Goal: Transaction & Acquisition: Book appointment/travel/reservation

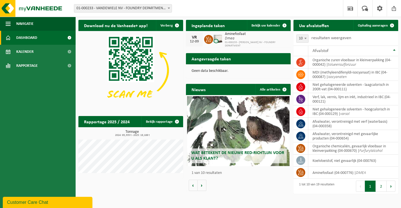
click at [160, 9] on span "01-000233 - VANDEWIELE NV - FOUNDRY DEPARTMENT - MARKE" at bounding box center [122, 8] width 97 height 8
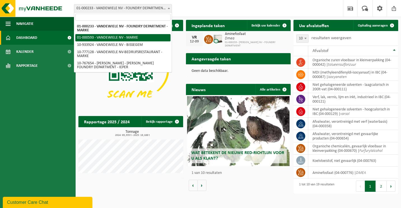
select select "71"
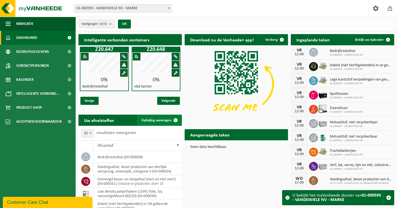
click at [154, 120] on span "Ophaling aanvragen" at bounding box center [156, 121] width 30 height 4
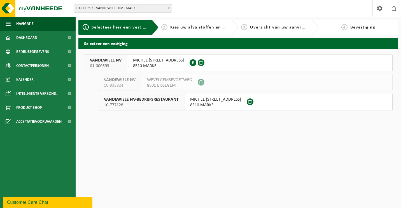
click at [157, 65] on span "8510 MARKE" at bounding box center [158, 66] width 51 height 6
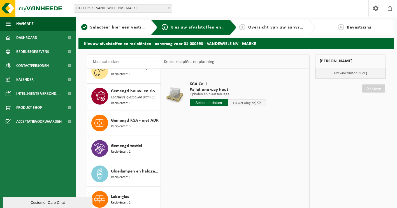
scroll to position [309, 0]
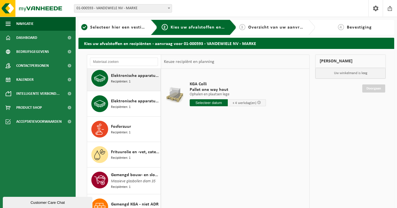
click at [122, 80] on span "Recipiënten: 1" at bounding box center [121, 81] width 20 height 5
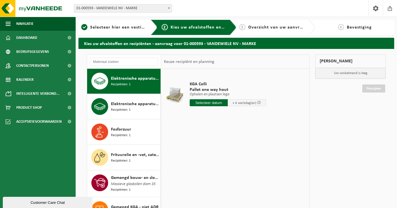
scroll to position [306, 0]
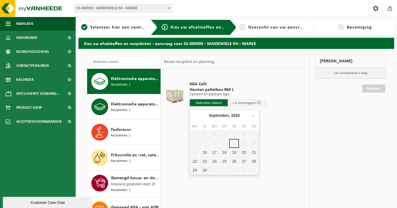
click at [216, 105] on input "text" at bounding box center [209, 102] width 38 height 7
click at [205, 155] on div "16" at bounding box center [205, 152] width 10 height 9
type input "Van 2025-09-16"
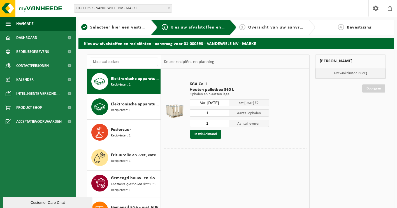
drag, startPoint x: 212, startPoint y: 114, endPoint x: 202, endPoint y: 114, distance: 9.8
click at [202, 114] on input "1" at bounding box center [210, 113] width 40 height 7
type input "5"
drag, startPoint x: 209, startPoint y: 122, endPoint x: 206, endPoint y: 123, distance: 3.9
click at [206, 123] on input "1" at bounding box center [210, 123] width 40 height 7
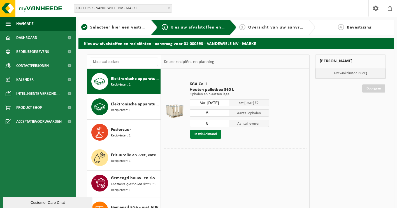
type input "8"
click at [206, 134] on button "In winkelmand" at bounding box center [205, 134] width 31 height 9
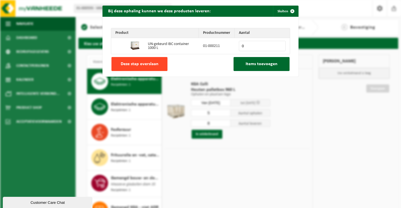
click at [145, 66] on span "Deze stap overslaan" at bounding box center [140, 64] width 38 height 4
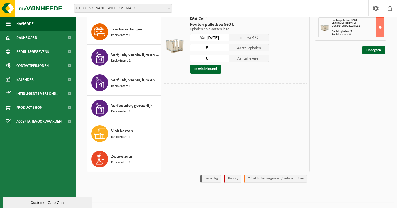
scroll to position [0, 0]
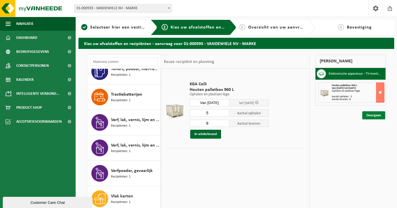
click at [374, 118] on link "Doorgaan" at bounding box center [373, 115] width 23 height 8
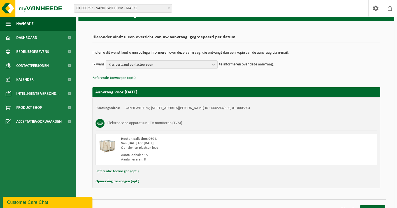
scroll to position [36, 0]
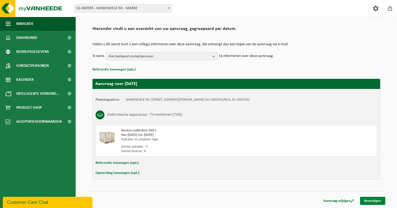
click at [371, 201] on link "Bevestigen" at bounding box center [372, 201] width 25 height 8
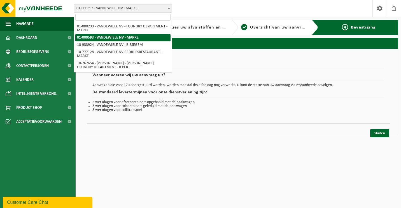
click at [143, 6] on span "01-000593 - VANDEWIELE NV - MARKE" at bounding box center [122, 8] width 97 height 8
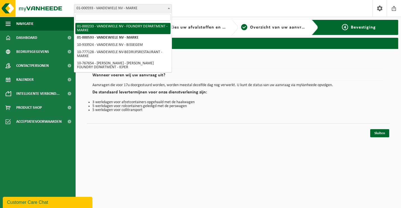
select select "25"
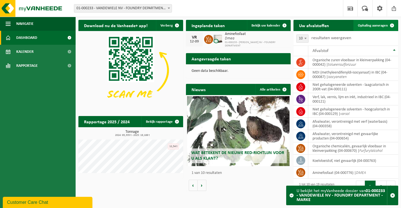
click at [375, 27] on span "Ophaling aanvragen" at bounding box center [373, 26] width 30 height 4
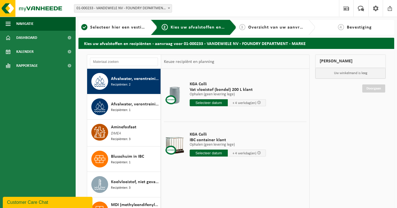
click at [122, 80] on span "Afvalwater, verontreinigd met gevaarlijke producten" at bounding box center [135, 79] width 48 height 7
click at [187, 143] on div "KGA Colli IBC container klant Ophalen (geen levering lege) Ophalen (geen leveri…" at bounding box center [228, 145] width 82 height 39
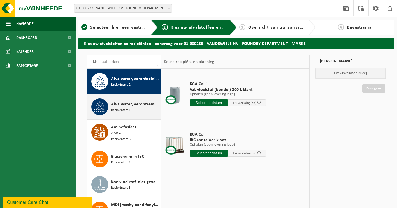
click at [119, 105] on span "Afvalwater, verontreinigd met verf (waterbasis)" at bounding box center [135, 104] width 48 height 7
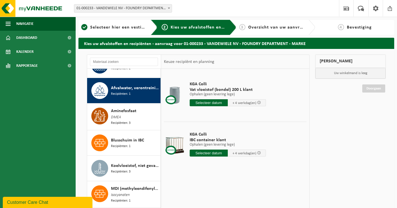
scroll to position [25, 0]
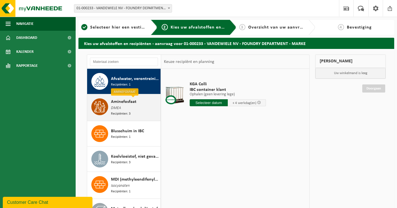
click at [119, 106] on span "DMEA" at bounding box center [116, 108] width 10 height 6
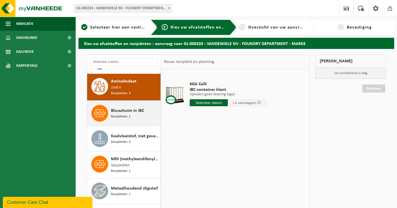
scroll to position [51, 0]
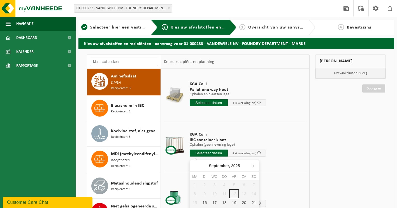
click at [210, 153] on input "text" at bounding box center [209, 153] width 38 height 7
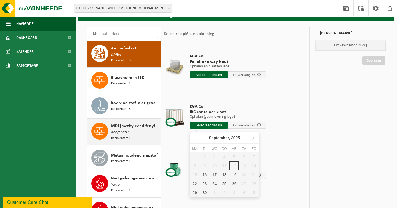
scroll to position [0, 0]
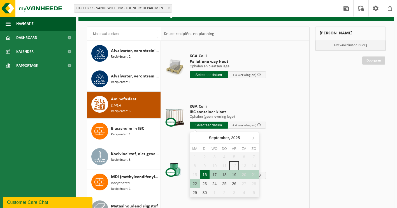
click at [204, 176] on div "16" at bounding box center [205, 175] width 10 height 9
type input "Van 2025-09-16"
type input "2025-09-16"
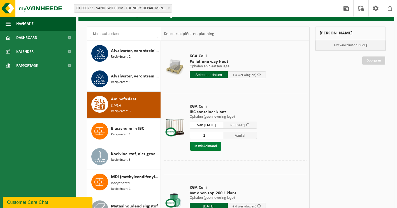
click at [209, 148] on button "In winkelmand" at bounding box center [205, 146] width 31 height 9
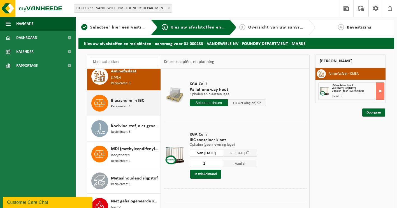
scroll to position [140, 0]
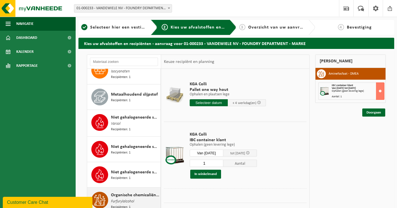
click at [124, 199] on span "Furfurylalcohol" at bounding box center [122, 202] width 23 height 6
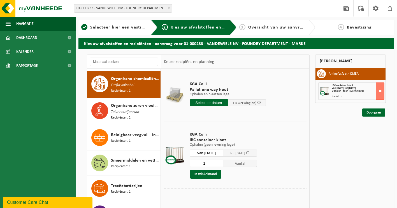
scroll to position [257, 0]
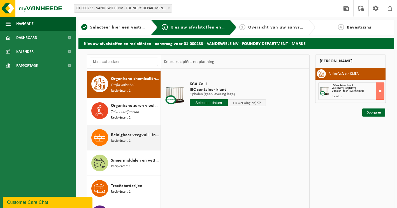
click at [119, 139] on span "Recipiënten: 1" at bounding box center [121, 141] width 20 height 5
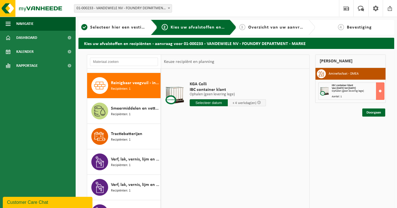
scroll to position [309, 0]
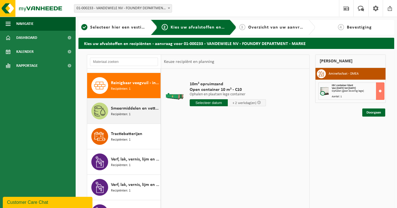
click at [118, 112] on span "Recipiënten: 1" at bounding box center [121, 114] width 20 height 5
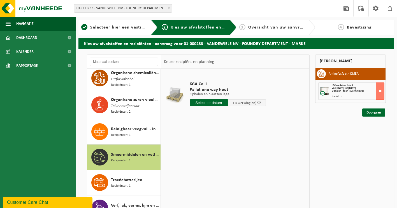
scroll to position [150, 0]
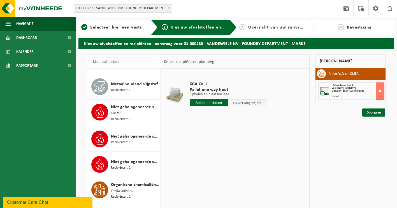
click at [106, 63] on input "text" at bounding box center [124, 62] width 68 height 8
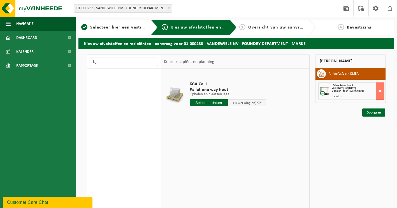
drag, startPoint x: 106, startPoint y: 61, endPoint x: 87, endPoint y: 60, distance: 19.1
click at [87, 60] on div "kga Afvalwater, verontreinigd met gevaarlijke producten Recipiënten: 2 Afvalwat…" at bounding box center [198, 146] width 223 height 183
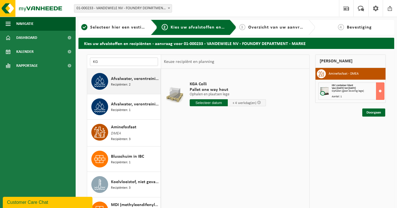
type input "KG"
click at [111, 83] on span "Recipiënten: 2" at bounding box center [121, 84] width 20 height 5
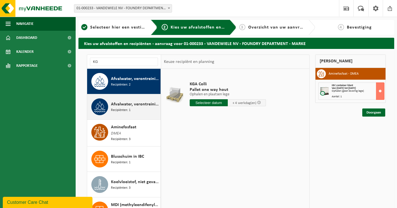
click at [111, 107] on span "Afvalwater, verontreinigd met verf (waterbasis)" at bounding box center [135, 104] width 48 height 7
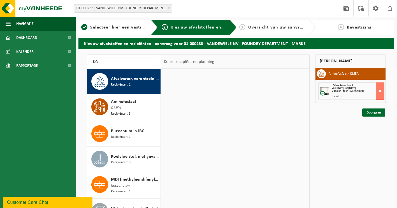
scroll to position [25, 0]
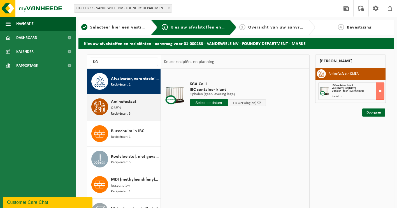
click at [113, 105] on span "Aminefosfaat" at bounding box center [123, 102] width 25 height 7
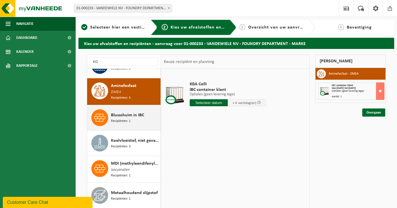
scroll to position [51, 0]
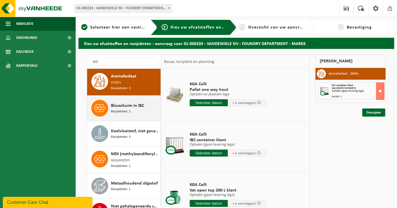
click at [118, 113] on span "Recipiënten: 1" at bounding box center [121, 111] width 20 height 5
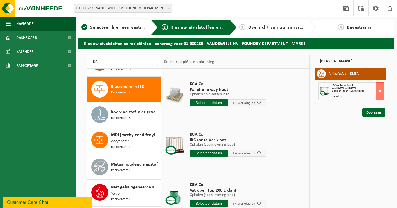
scroll to position [77, 0]
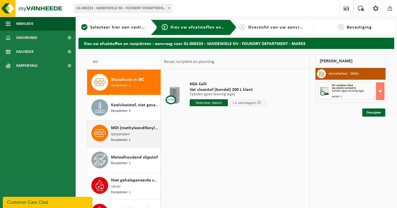
click at [115, 125] on span "MDI (methyleendifenyldi-isocyanaat) in IBC" at bounding box center [135, 128] width 48 height 7
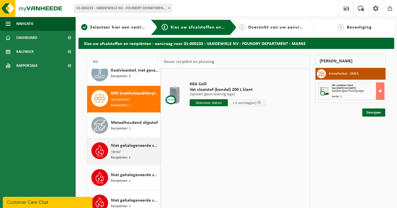
scroll to position [128, 0]
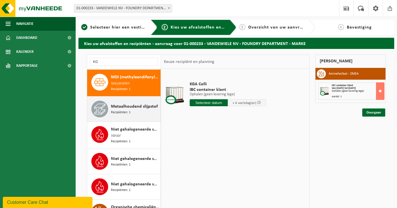
click at [116, 113] on div "Metaalhoudend slijpstof Recipiënten: 1" at bounding box center [135, 109] width 48 height 17
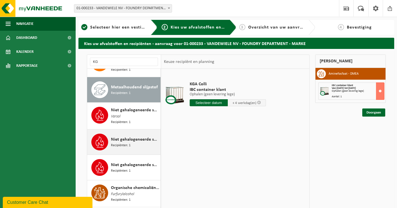
scroll to position [154, 0]
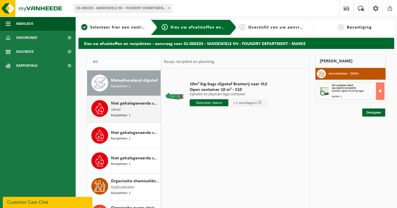
click at [117, 113] on span "Recipiënten: 1" at bounding box center [121, 115] width 20 height 5
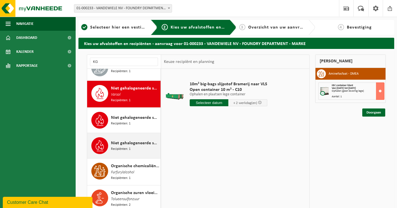
scroll to position [180, 0]
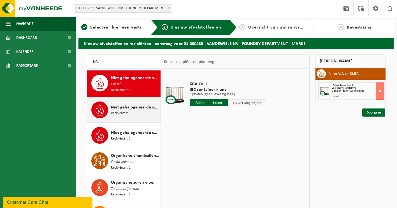
click at [117, 111] on span "Recipiënten: 1" at bounding box center [121, 113] width 20 height 5
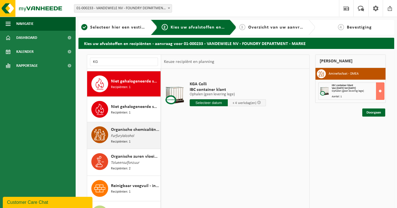
scroll to position [206, 0]
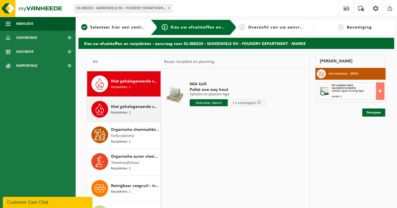
click at [115, 112] on span "Recipiënten: 1" at bounding box center [121, 112] width 20 height 5
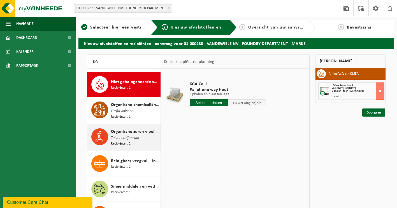
scroll to position [231, 0]
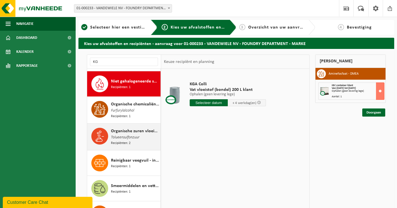
click at [120, 124] on div "Organische zuren vloeibaar in kleinverpakking Tolueensulfonzuur Recipiënten: 2" at bounding box center [124, 137] width 74 height 27
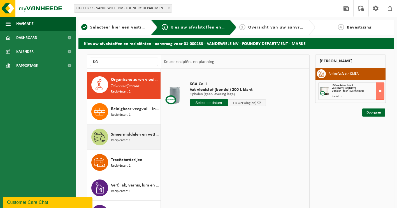
scroll to position [283, 0]
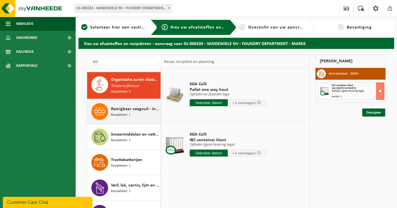
click at [125, 106] on span "Reinigbaar veegvuil - industrie" at bounding box center [135, 109] width 48 height 7
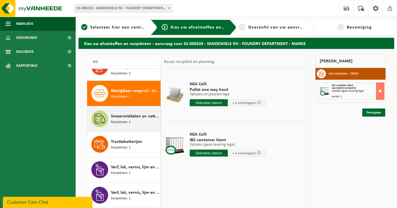
scroll to position [309, 0]
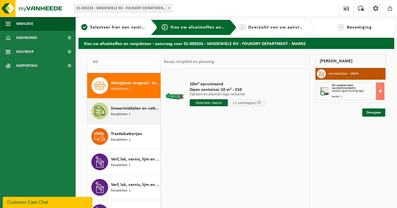
click at [126, 112] on span "Recipiënten: 1" at bounding box center [121, 114] width 20 height 5
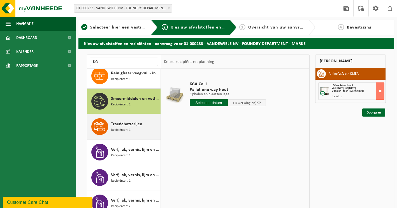
click at [125, 122] on span "Tractiebatterijen" at bounding box center [126, 124] width 31 height 7
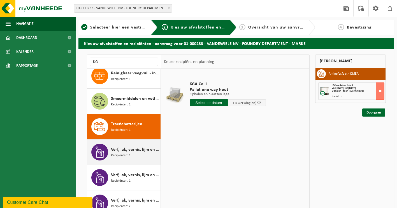
click at [120, 147] on span "Verf, lak, vernis, lijm en inkt, industrieel in 200lt-vat" at bounding box center [135, 149] width 48 height 7
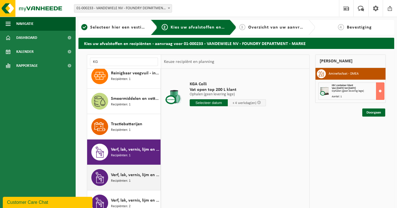
click at [127, 181] on div "Verf, lak, vernis, lijm en inkt, industrieel in IBC Recipiënten: 1" at bounding box center [135, 177] width 48 height 17
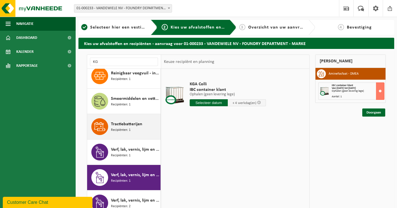
scroll to position [56, 0]
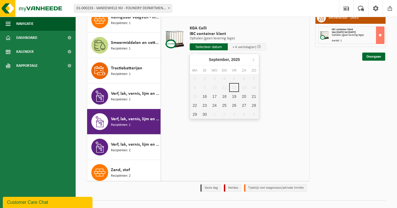
click at [206, 46] on input "text" at bounding box center [209, 46] width 38 height 7
click at [204, 97] on div "16" at bounding box center [205, 96] width 10 height 9
type input "Van 2025-09-16"
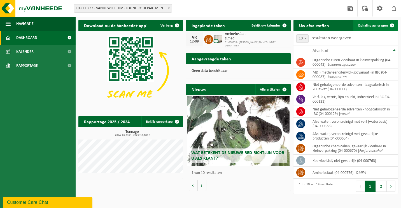
click at [379, 27] on span "Ophaling aanvragen" at bounding box center [373, 26] width 30 height 4
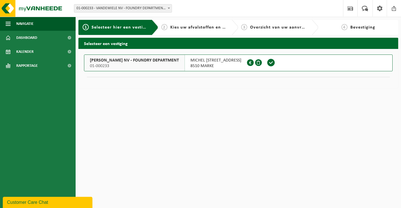
click at [137, 66] on span "01-000233" at bounding box center [134, 66] width 89 height 6
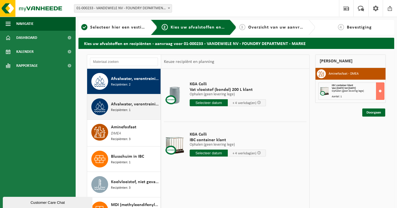
click at [126, 104] on span "Afvalwater, verontreinigd met verf (waterbasis)" at bounding box center [135, 104] width 48 height 7
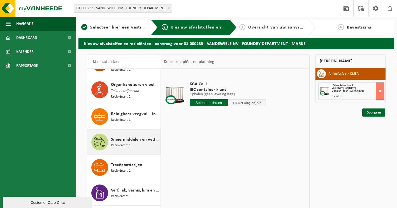
scroll to position [318, 0]
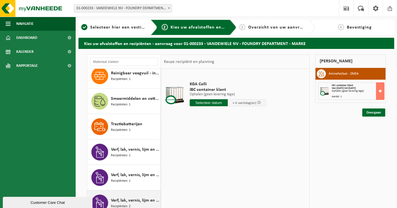
click at [124, 199] on span "Verf, lak, vernis, lijm en inkt, industrieel in kleinverpakking" at bounding box center [135, 200] width 48 height 7
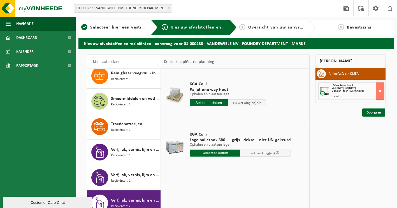
click at [171, 149] on div at bounding box center [174, 146] width 18 height 22
click at [202, 154] on input "text" at bounding box center [215, 153] width 51 height 7
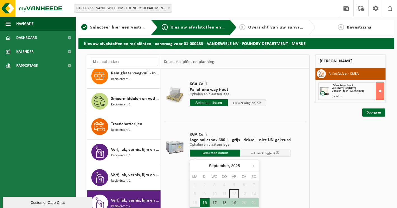
click at [206, 202] on div "16" at bounding box center [205, 203] width 10 height 9
type input "Van 2025-09-16"
type input "2025-09-16"
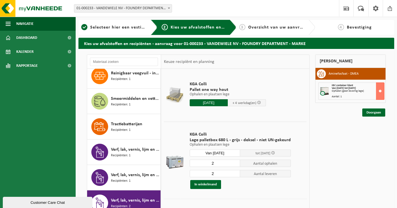
drag, startPoint x: 215, startPoint y: 161, endPoint x: 206, endPoint y: 162, distance: 8.7
click at [206, 162] on input "2" at bounding box center [215, 163] width 51 height 7
type input "3"
drag, startPoint x: 215, startPoint y: 174, endPoint x: 202, endPoint y: 174, distance: 13.7
click at [204, 174] on input "2" at bounding box center [215, 173] width 51 height 7
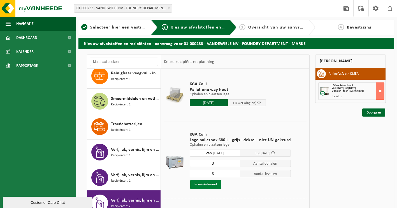
type input "3"
click at [208, 185] on button "In winkelmand" at bounding box center [205, 184] width 31 height 9
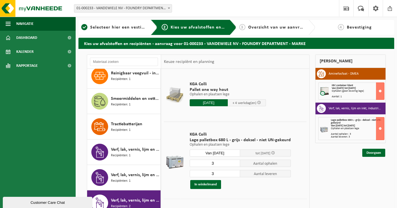
click at [343, 88] on strong "Van 2025-09-16 tot 2025-09-20" at bounding box center [344, 88] width 24 height 3
click at [380, 91] on button at bounding box center [380, 91] width 8 height 17
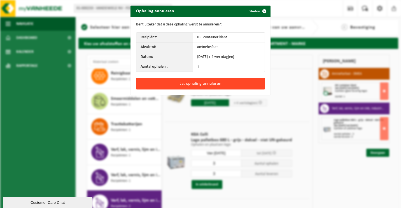
click at [171, 83] on button "Ja, ophaling annuleren" at bounding box center [200, 84] width 129 height 12
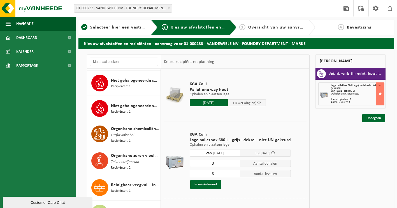
scroll to position [178, 0]
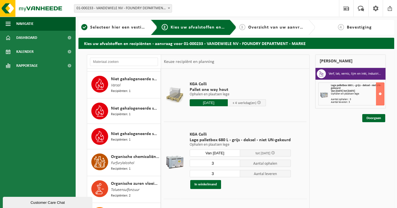
click at [114, 154] on span "Organische chemicaliën, gevaarlijk vloeibaar in kleinverpakking" at bounding box center [135, 157] width 48 height 7
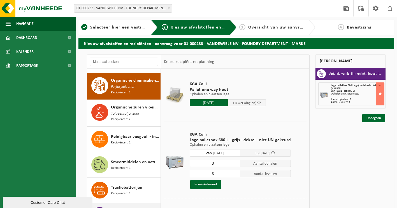
scroll to position [257, 0]
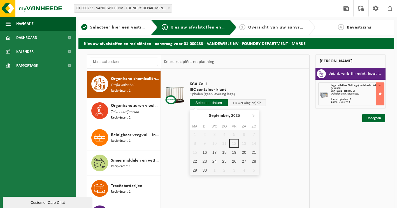
click at [202, 104] on input "text" at bounding box center [209, 102] width 38 height 7
click at [206, 153] on div "16" at bounding box center [205, 152] width 10 height 9
type input "Van 2025-09-16"
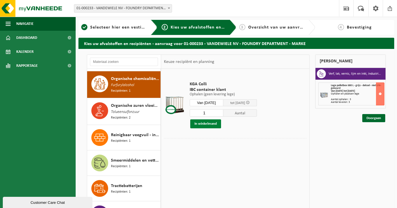
click at [209, 124] on button "In winkelmand" at bounding box center [205, 124] width 31 height 9
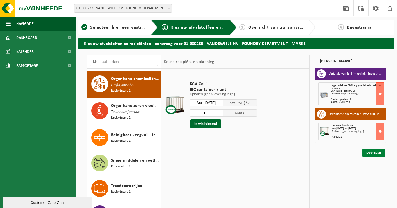
click at [381, 155] on link "Doorgaan" at bounding box center [373, 153] width 23 height 8
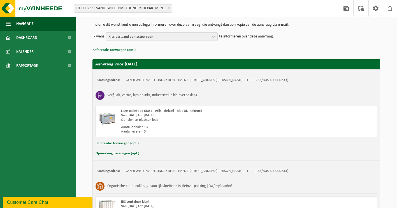
scroll to position [123, 0]
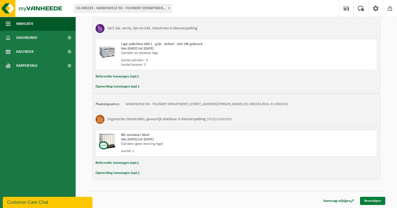
click at [368, 203] on link "Bevestigen" at bounding box center [372, 201] width 25 height 8
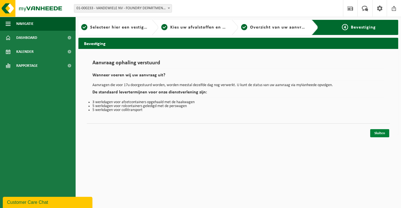
click at [381, 134] on link "Sluiten" at bounding box center [379, 133] width 19 height 8
